Goal: Task Accomplishment & Management: Manage account settings

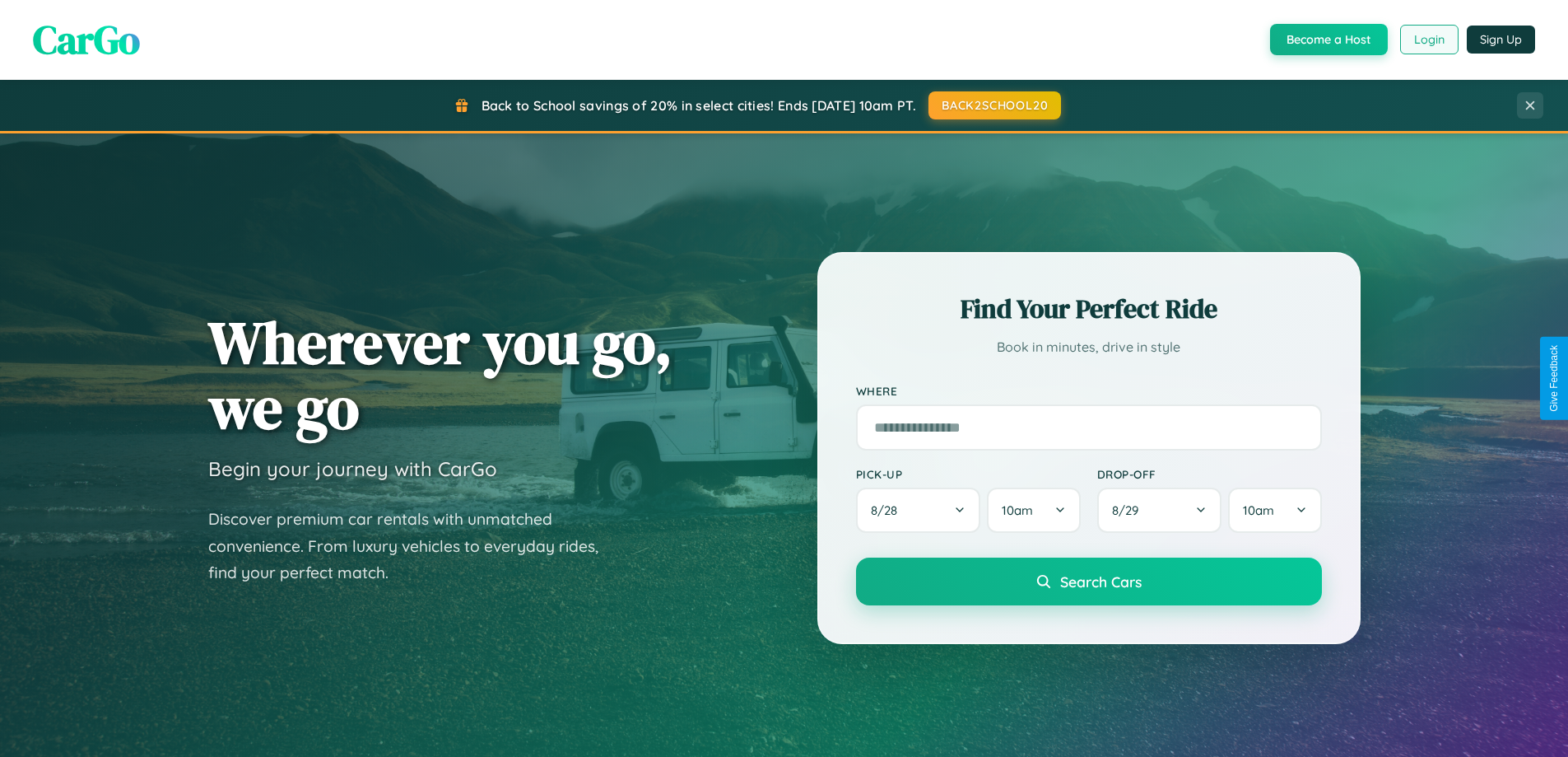
click at [1429, 40] on button "Login" at bounding box center [1429, 40] width 58 height 30
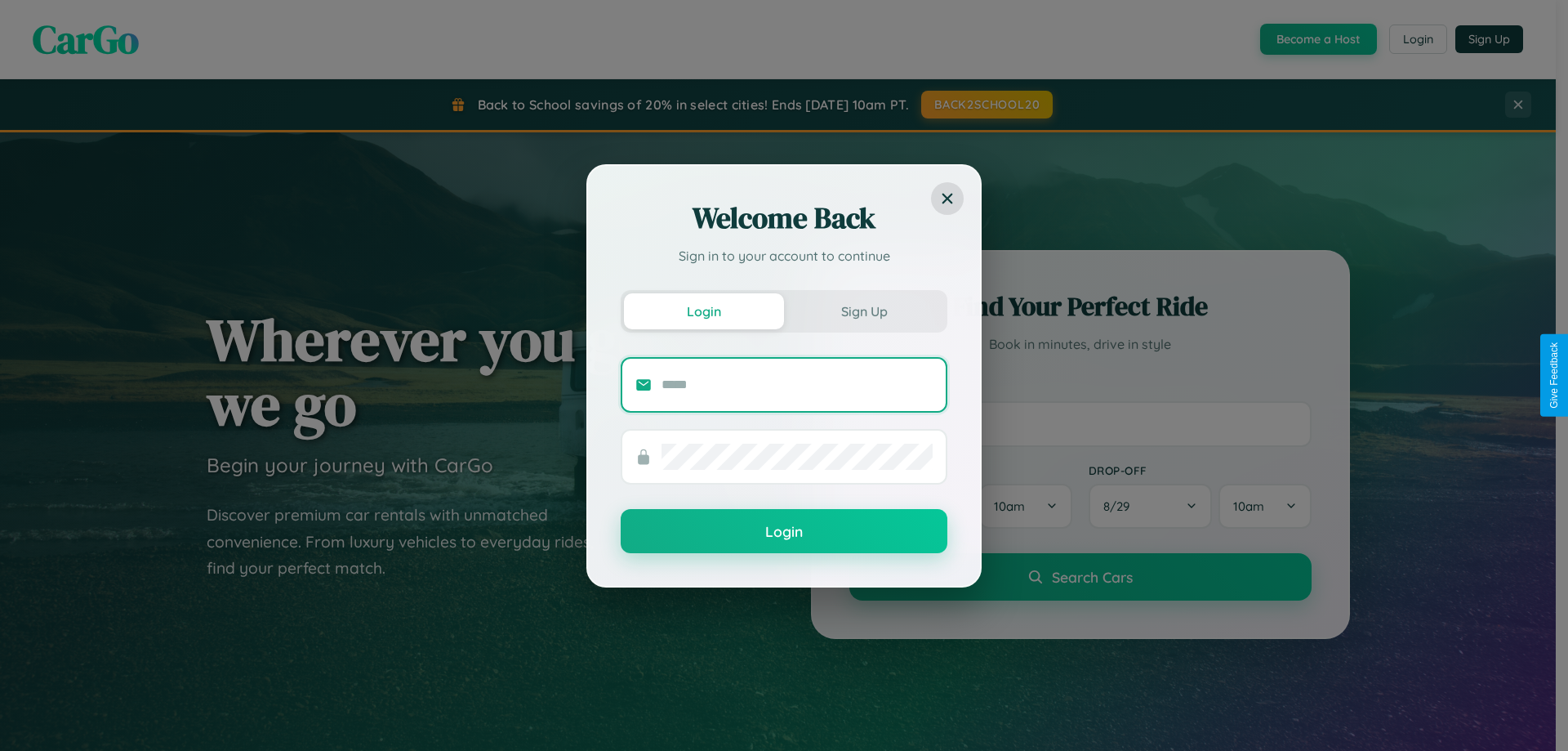
click at [797, 384] on input "text" at bounding box center [797, 384] width 271 height 26
type input "**********"
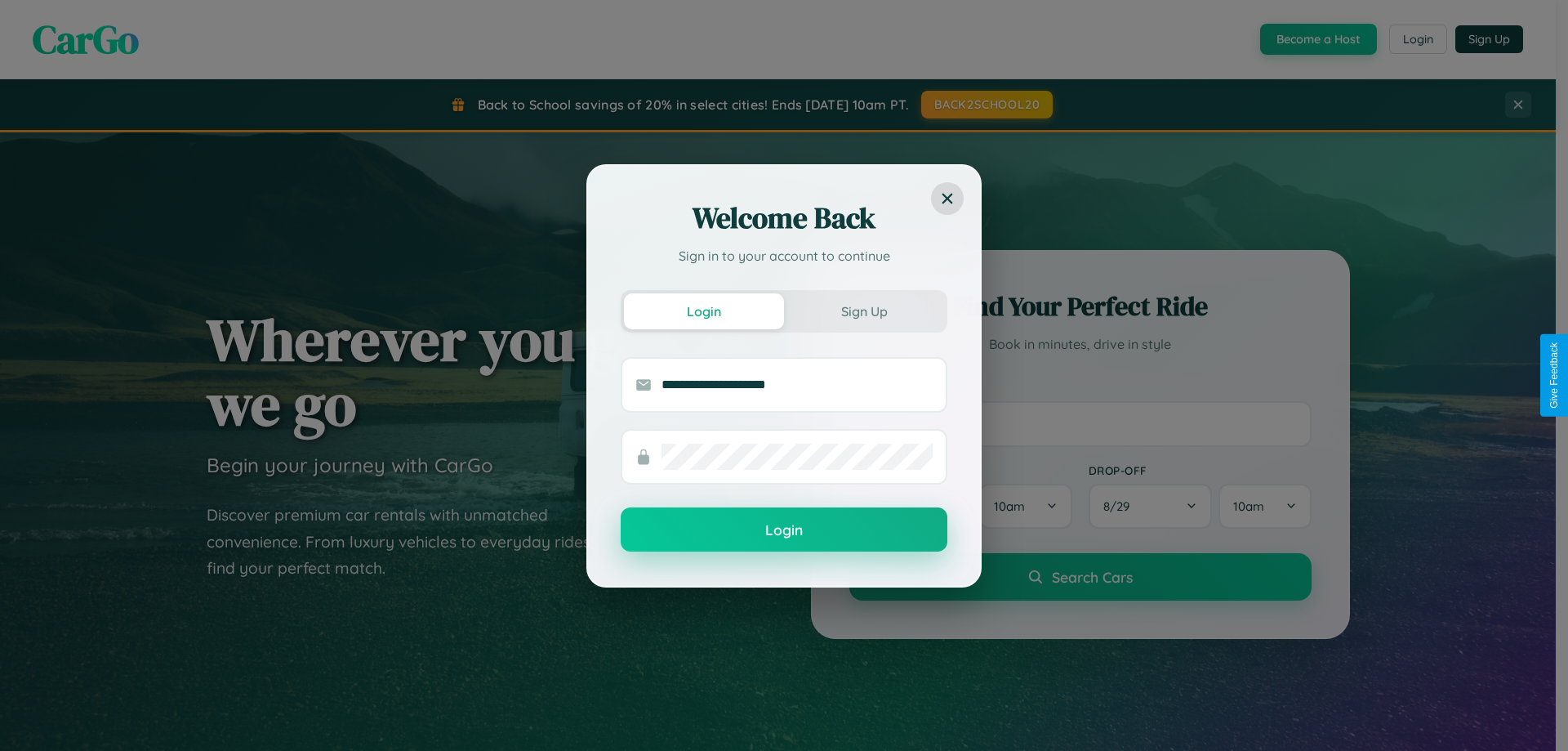
click at [784, 530] on button "Login" at bounding box center [783, 528] width 326 height 44
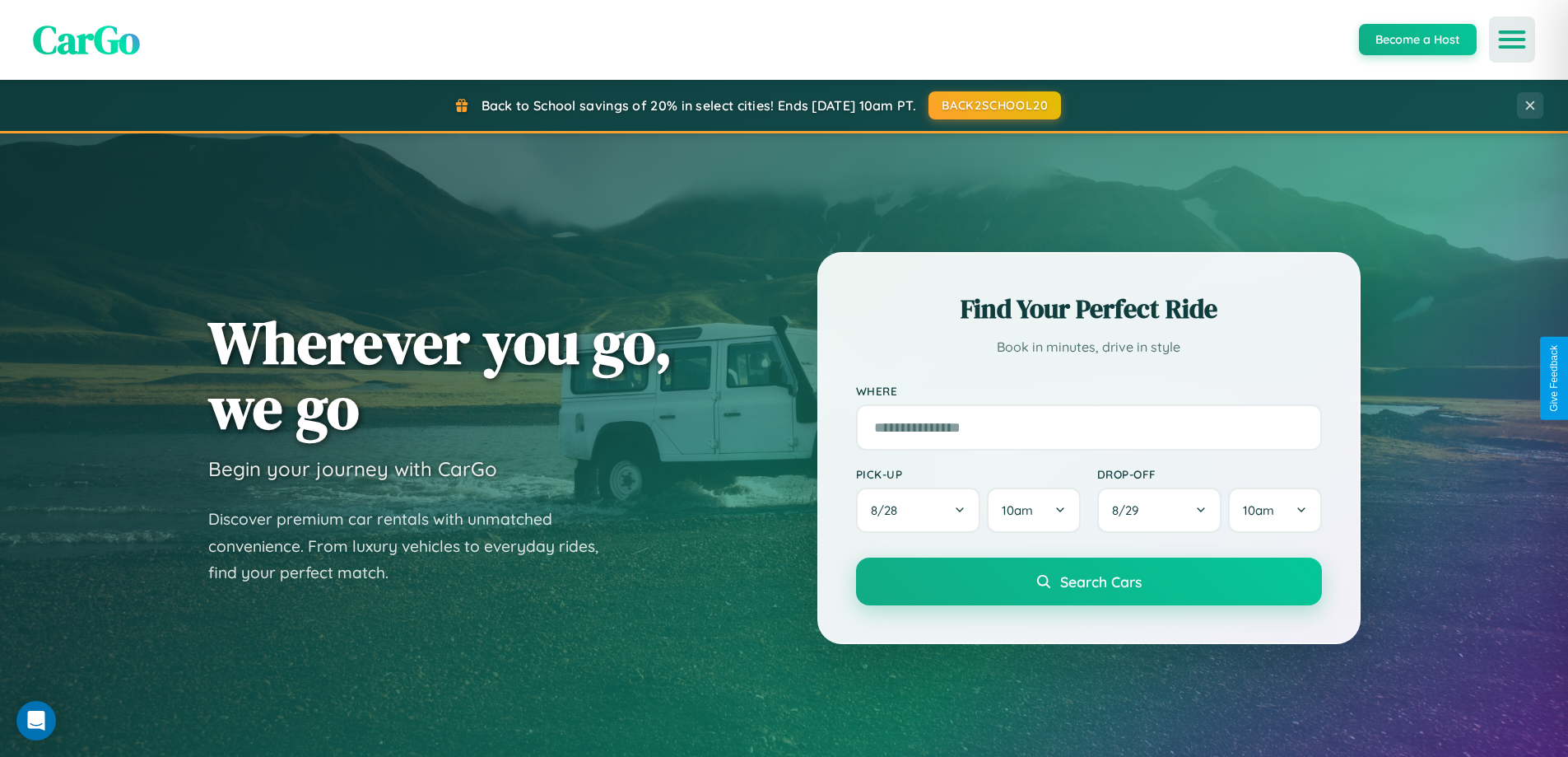
click at [1513, 40] on icon "Open menu" at bounding box center [1513, 39] width 24 height 15
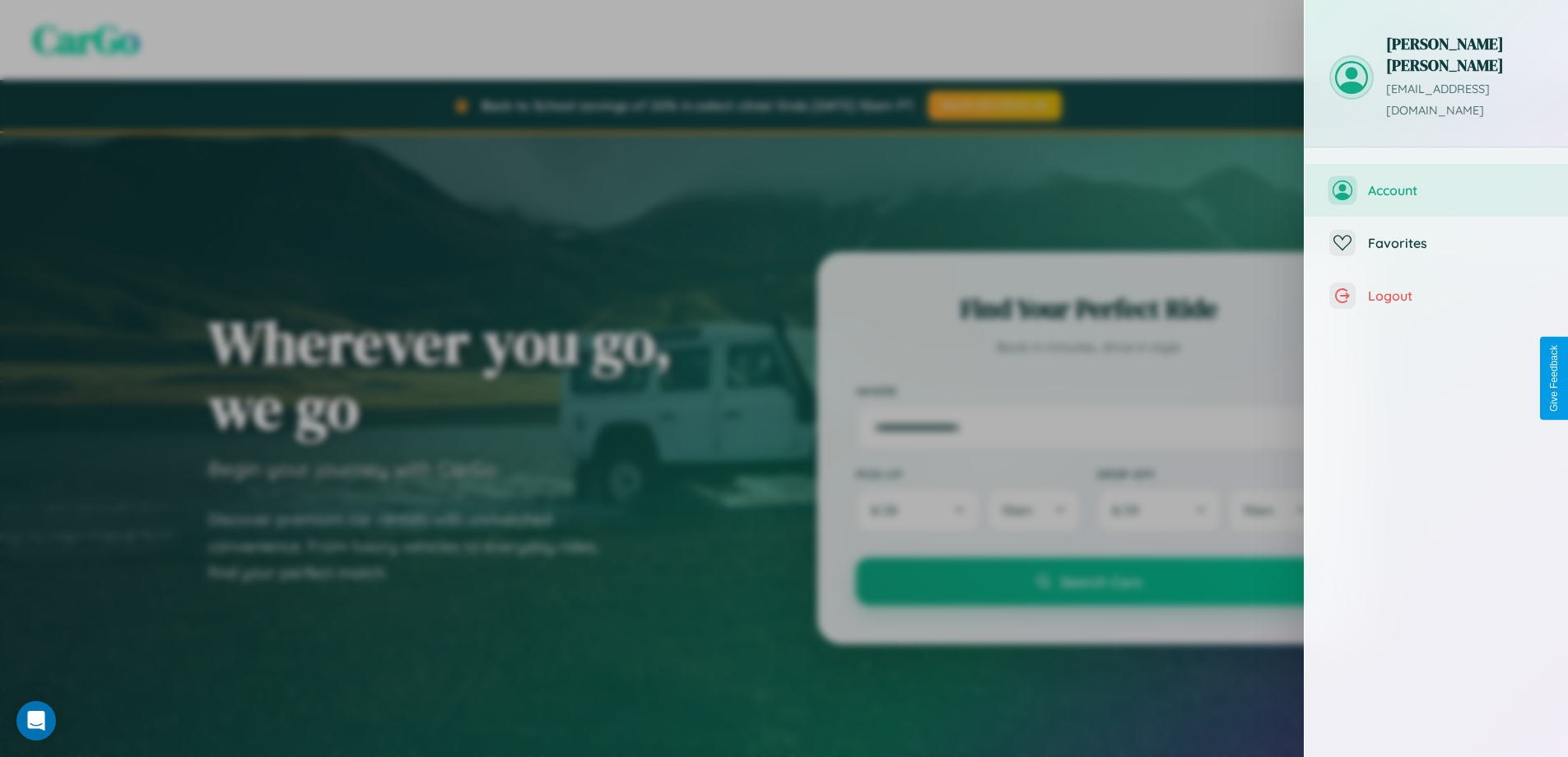
click at [1437, 182] on span "Account" at bounding box center [1455, 190] width 175 height 17
